Goal: Information Seeking & Learning: Compare options

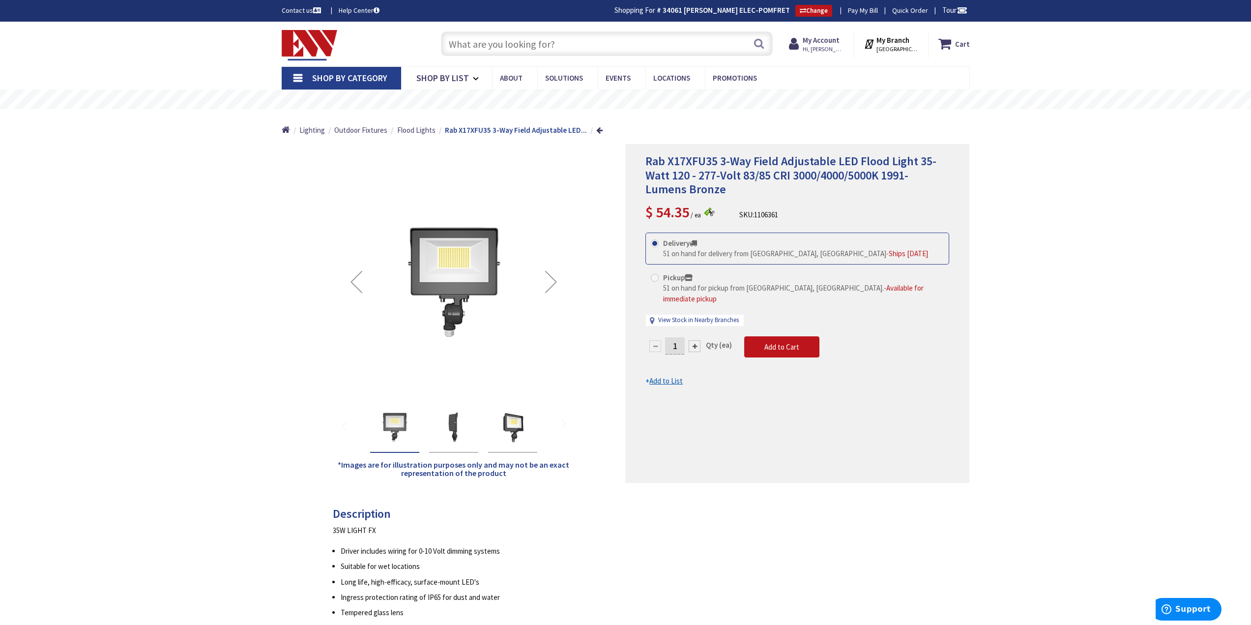
click at [667, 39] on input "text" at bounding box center [607, 43] width 332 height 25
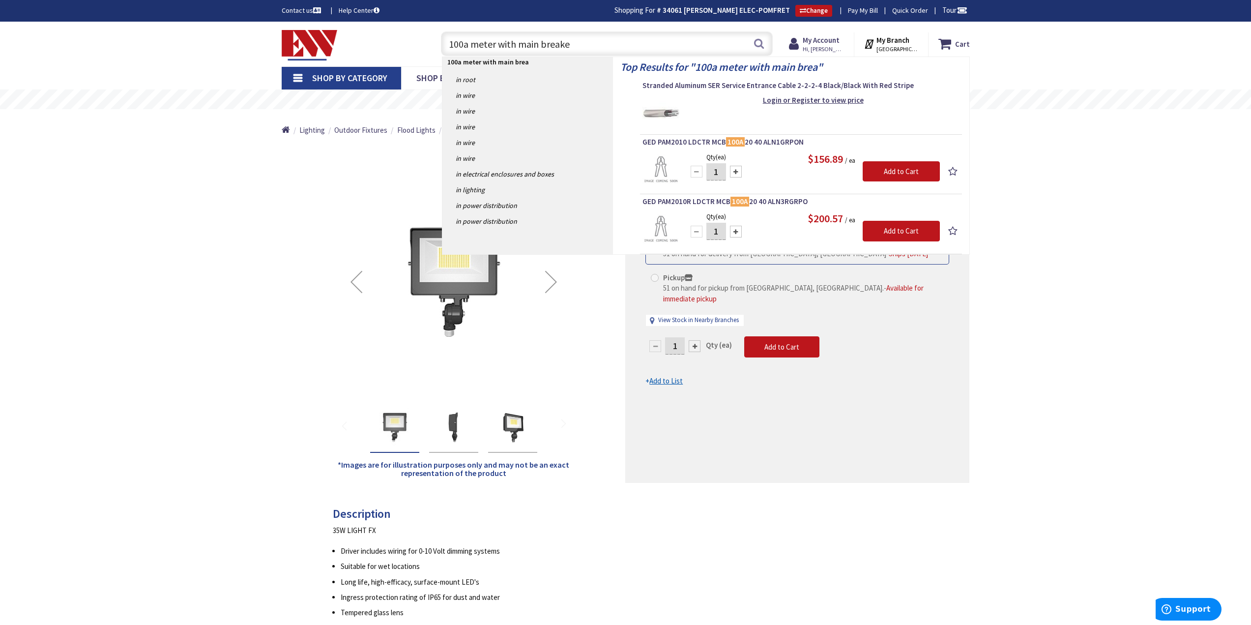
type input "100a meter with main breaker"
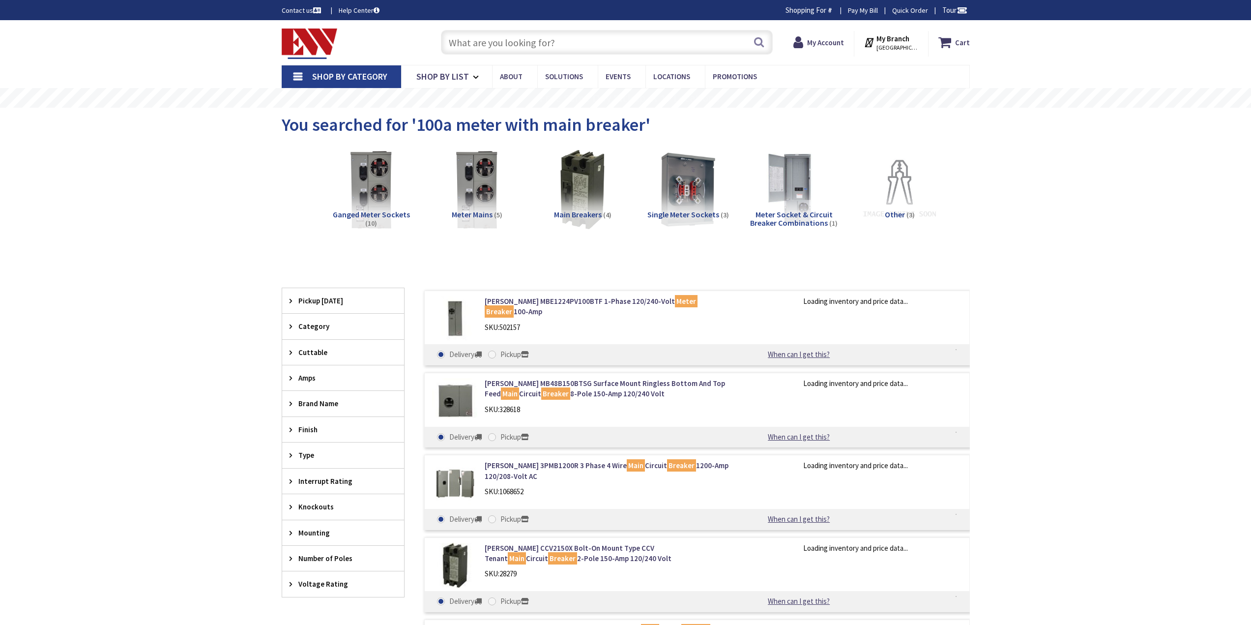
type input "[PERSON_NAME][GEOGRAPHIC_DATA], [GEOGRAPHIC_DATA]"
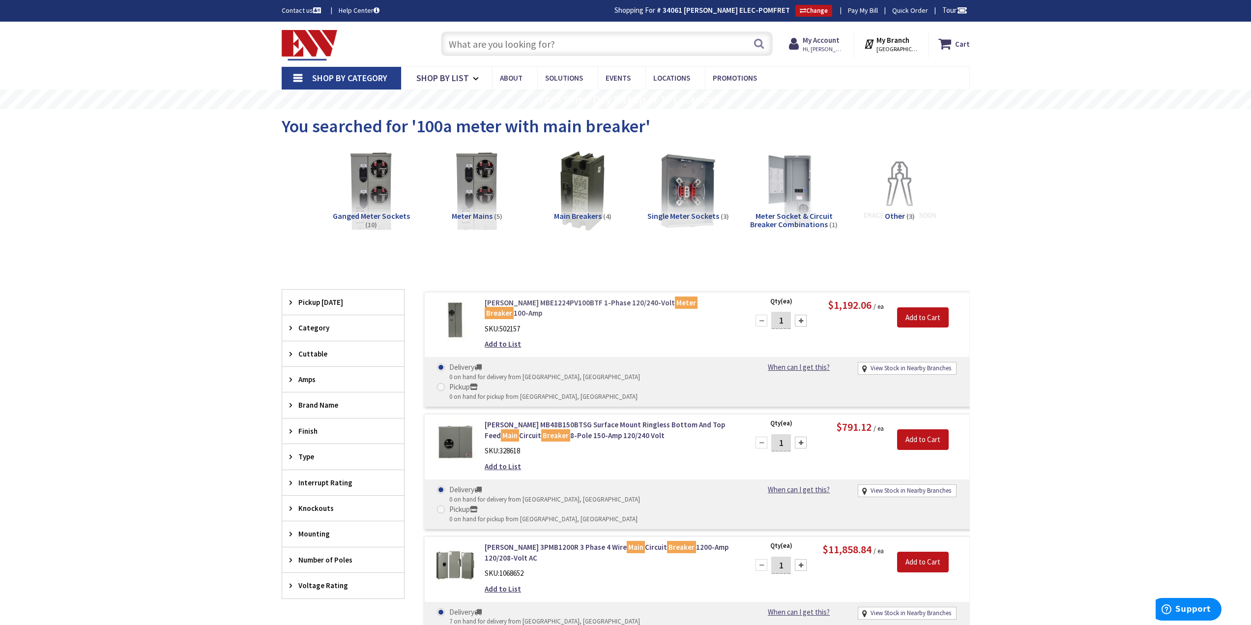
click at [535, 305] on link "[PERSON_NAME] MBE1224PV100BTF 1-Phase 120/240-Volt Meter Breaker 100-Amp" at bounding box center [610, 307] width 250 height 21
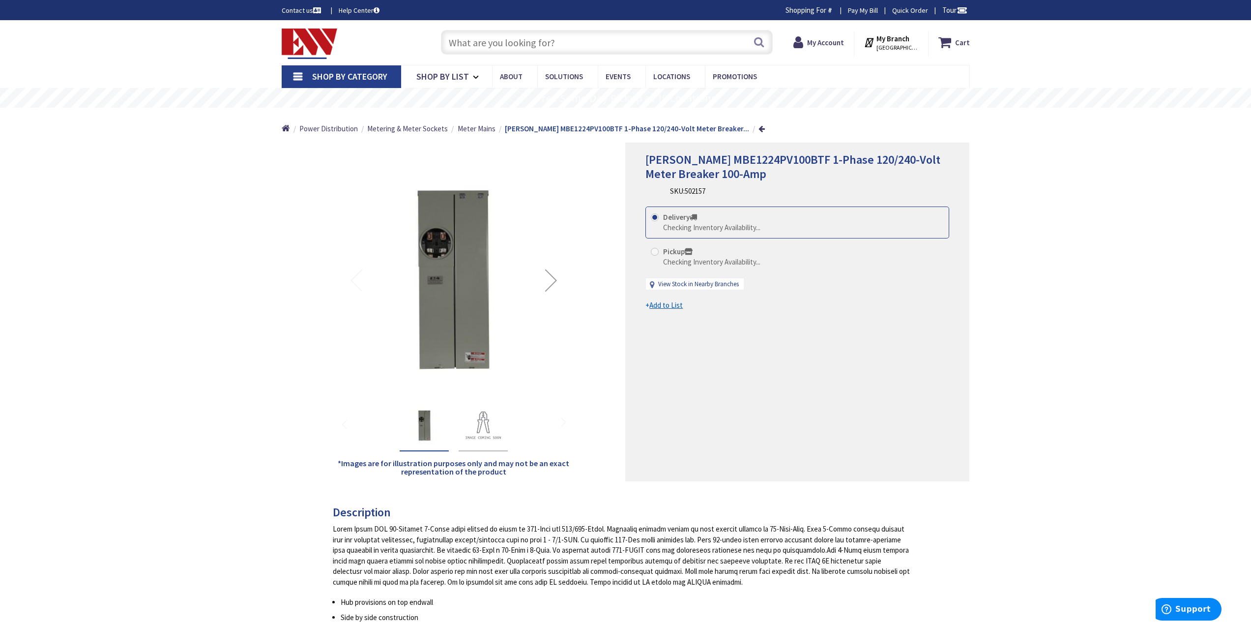
click at [551, 294] on div "Next" at bounding box center [551, 280] width 39 height 39
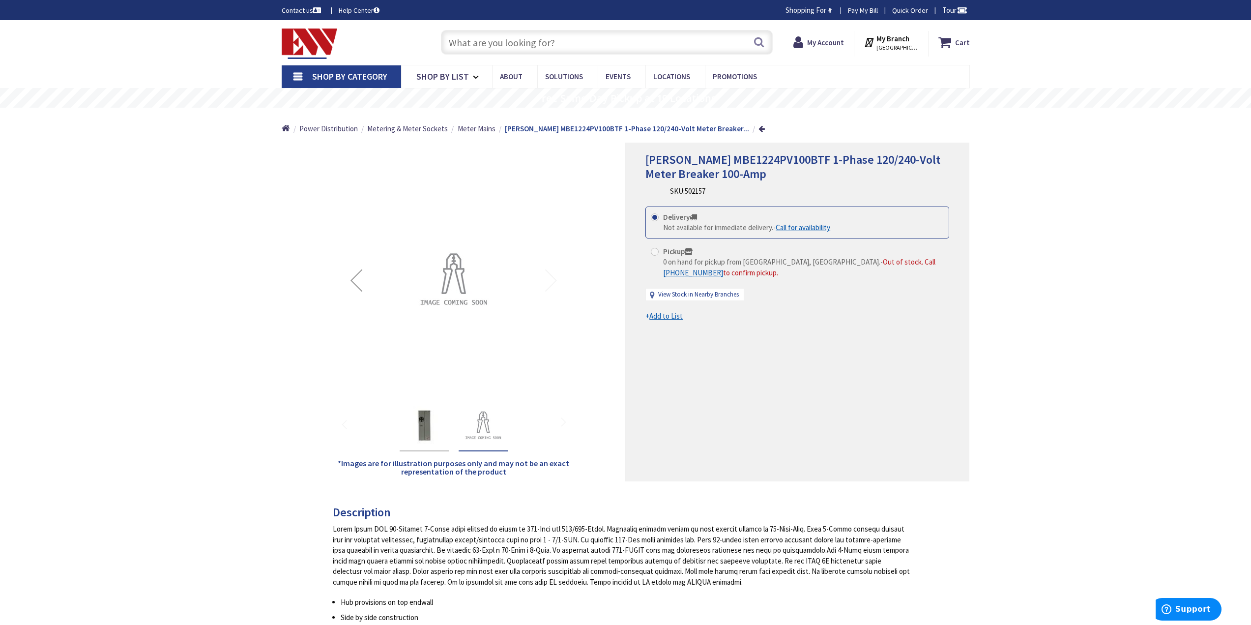
click at [357, 288] on div "Previous" at bounding box center [356, 280] width 39 height 39
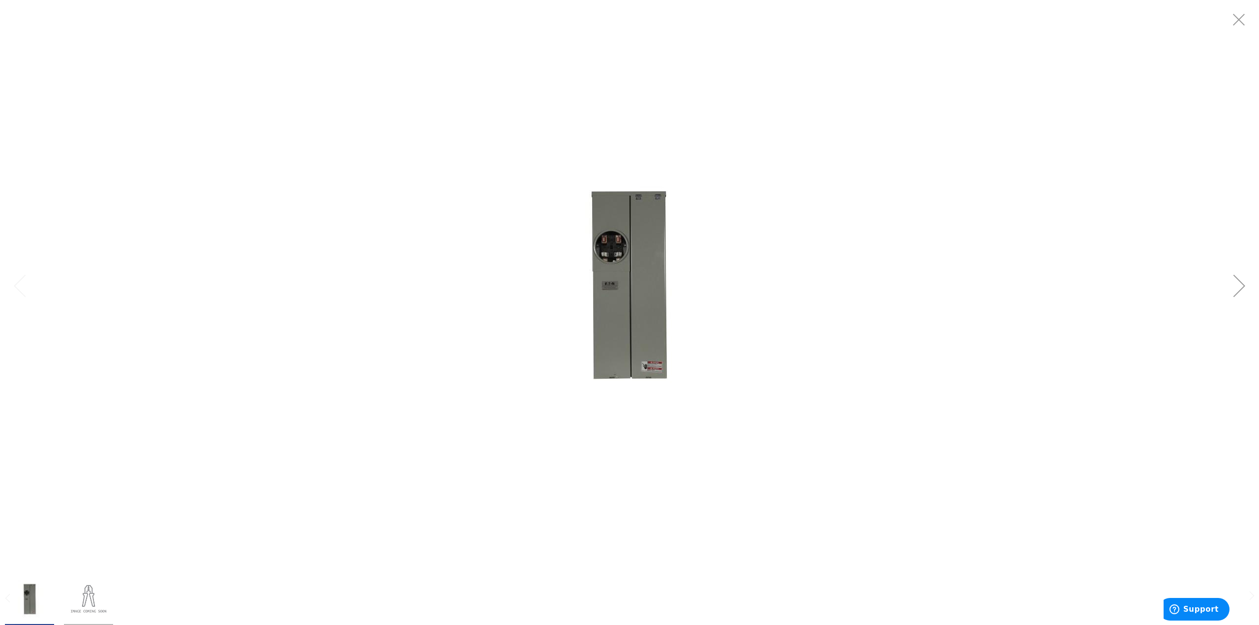
click at [620, 282] on img at bounding box center [629, 286] width 246 height 246
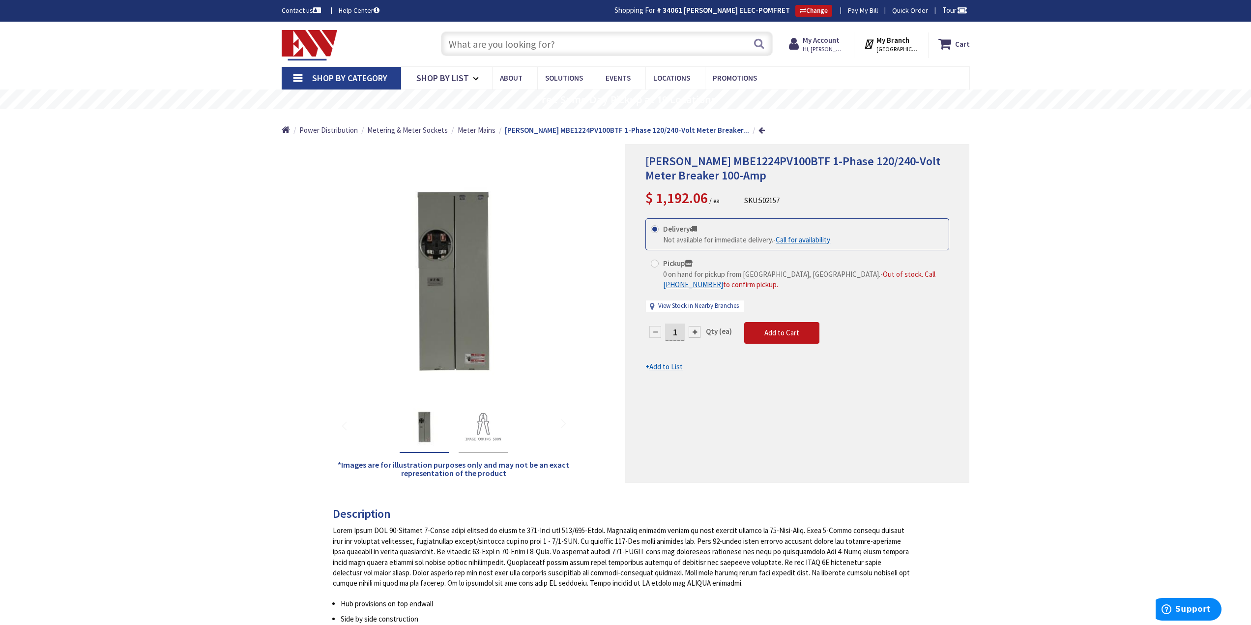
click at [561, 48] on input "text" at bounding box center [607, 43] width 332 height 25
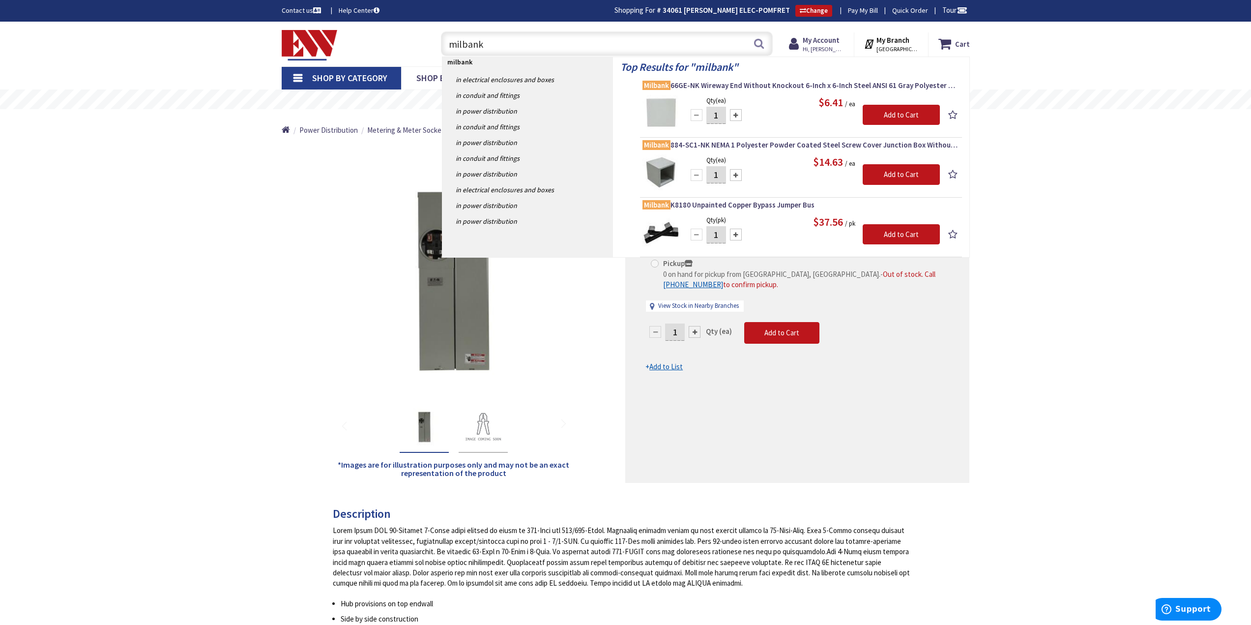
click at [497, 46] on input "milbank" at bounding box center [607, 43] width 332 height 25
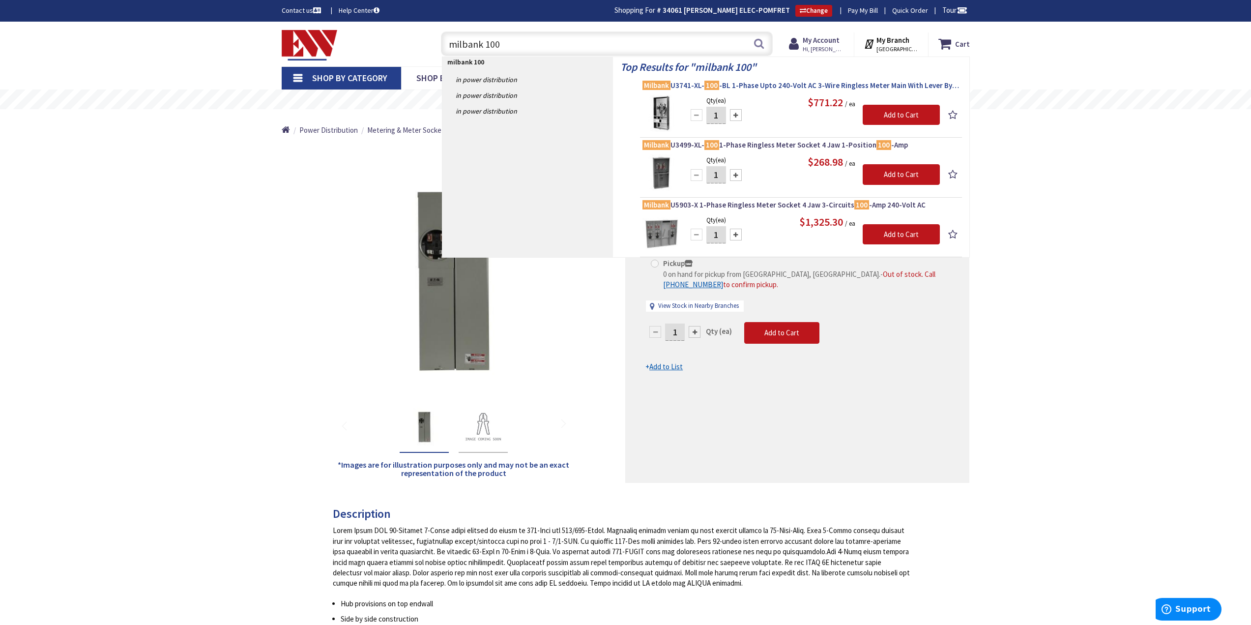
type input "milbank 100"
click at [713, 90] on link "Milbank U3741-XL- 100 -BL 1-Phase Upto 240-Volt AC 3-Wire Ringless Meter Main W…" at bounding box center [801, 87] width 317 height 12
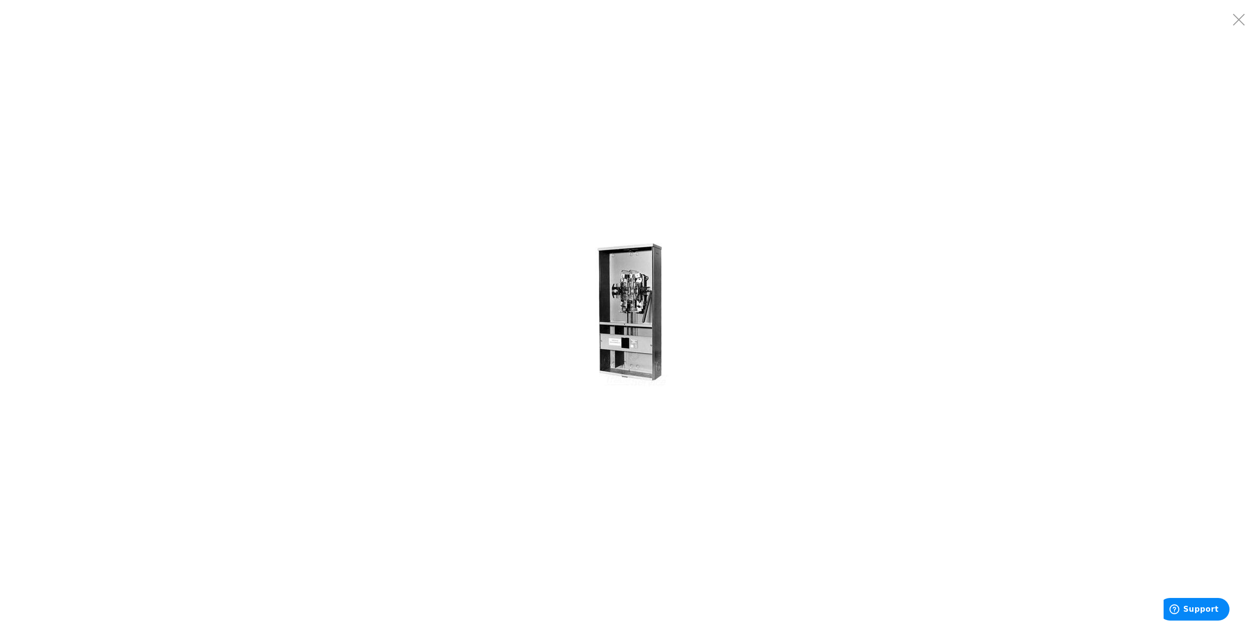
click at [654, 300] on img at bounding box center [630, 313] width 148 height 148
click at [653, 262] on img at bounding box center [630, 313] width 148 height 148
